Goal: Information Seeking & Learning: Learn about a topic

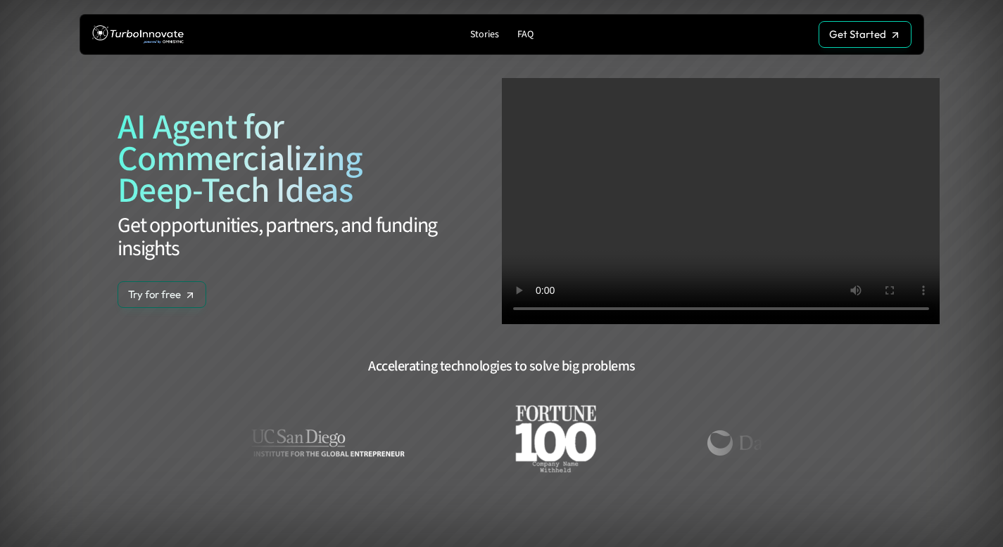
click at [518, 37] on p "FAQ" at bounding box center [525, 35] width 16 height 12
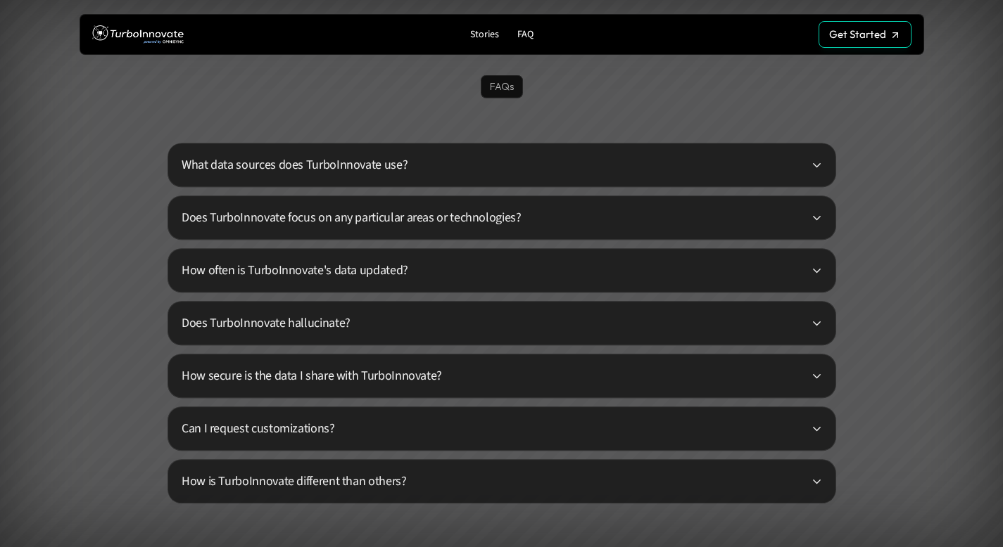
scroll to position [3314, 0]
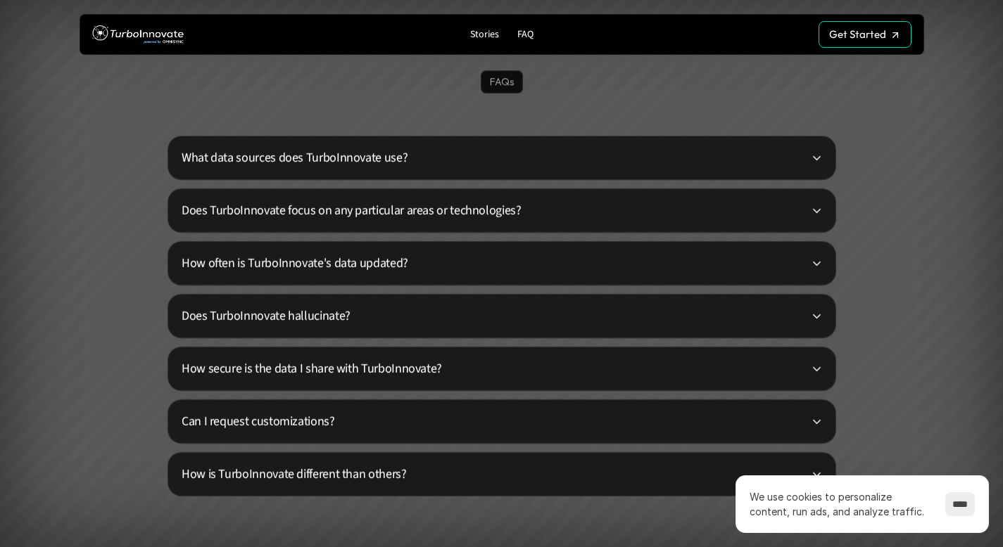
click at [447, 163] on p "What data sources does TurboInnovate use?" at bounding box center [496, 157] width 629 height 19
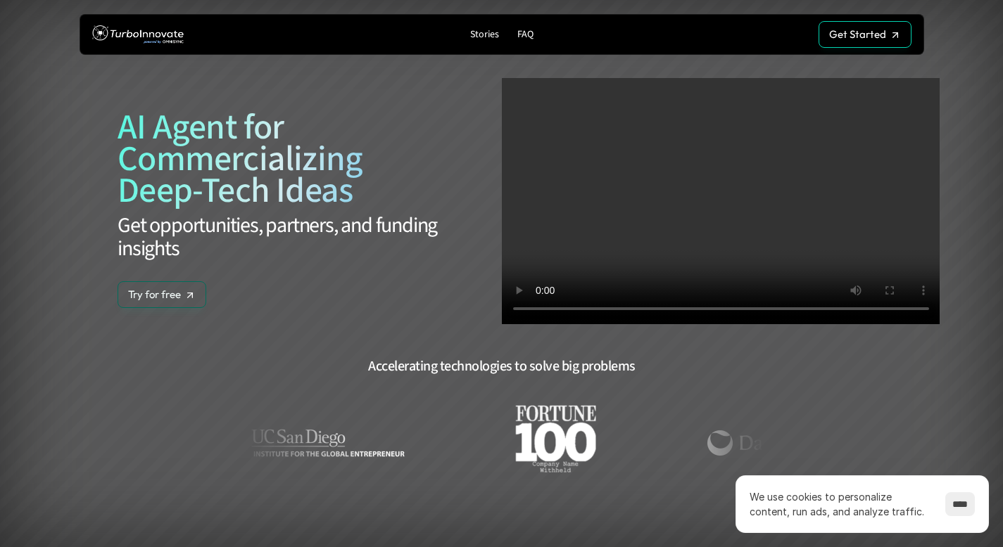
scroll to position [0, 0]
click at [847, 46] on p "Get Started" at bounding box center [857, 52] width 57 height 13
click at [490, 33] on p "Stories" at bounding box center [484, 35] width 29 height 12
click at [527, 33] on p "FAQ" at bounding box center [525, 35] width 16 height 12
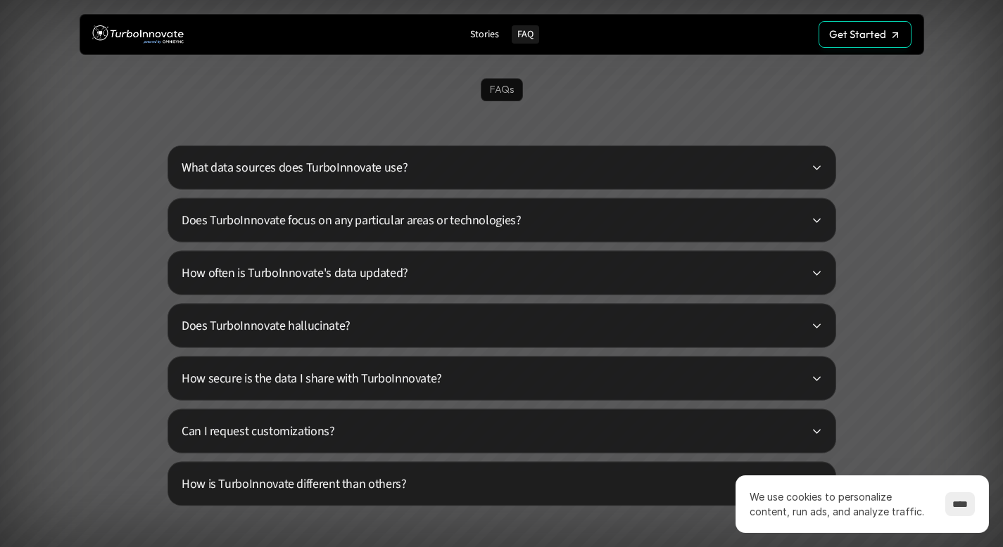
scroll to position [3314, 0]
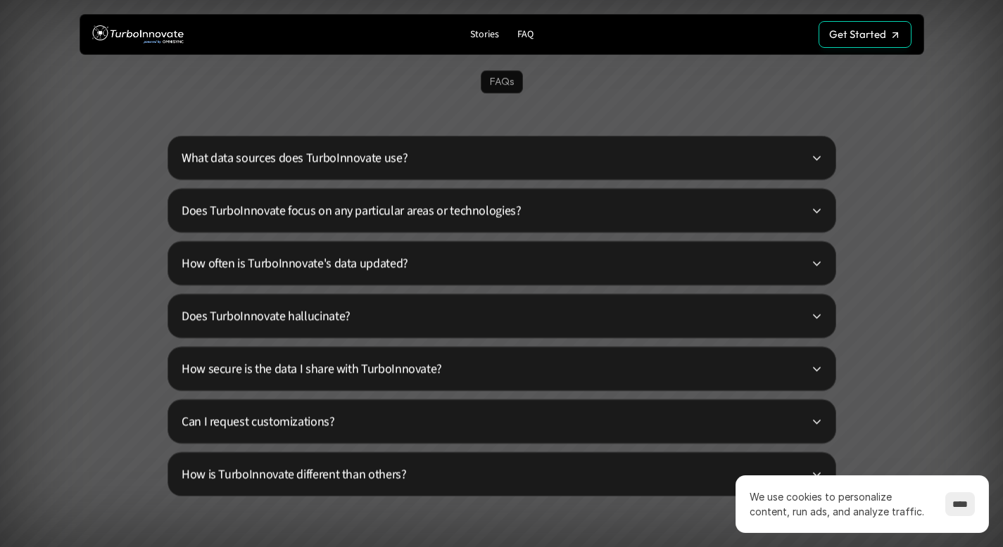
click at [257, 204] on p "Does TurboInnovate focus on any particular areas or technologies?" at bounding box center [496, 210] width 629 height 19
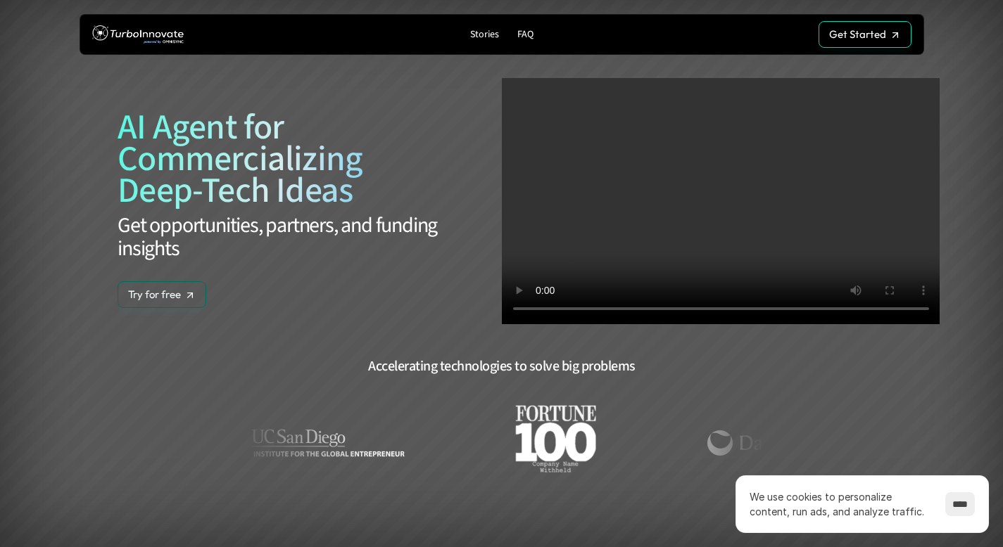
scroll to position [0, 0]
click at [535, 31] on link "FAQ" at bounding box center [524, 34] width 27 height 19
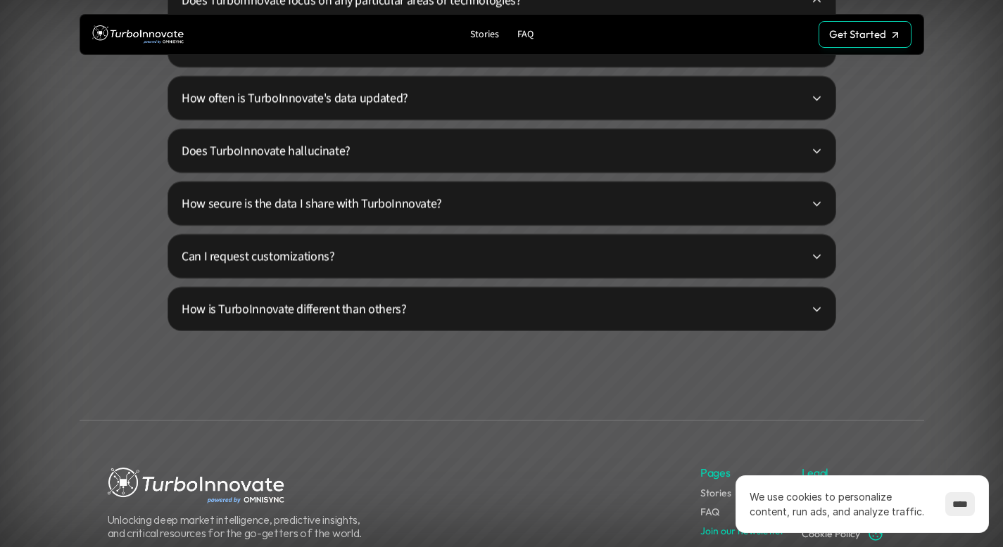
scroll to position [3525, 0]
